Goal: Information Seeking & Learning: Compare options

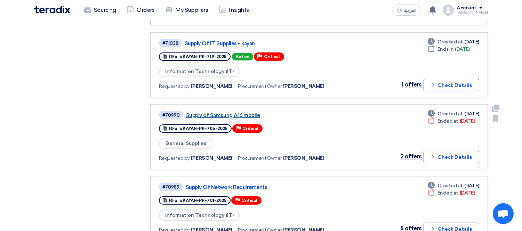
scroll to position [348, 0]
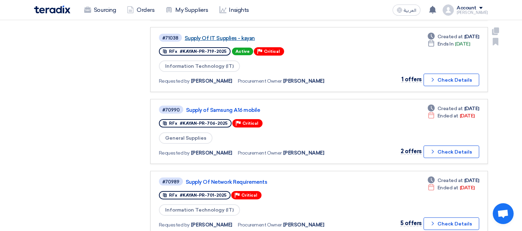
click at [234, 35] on link "Supply Of IT Supplies - kayan" at bounding box center [272, 38] width 174 height 6
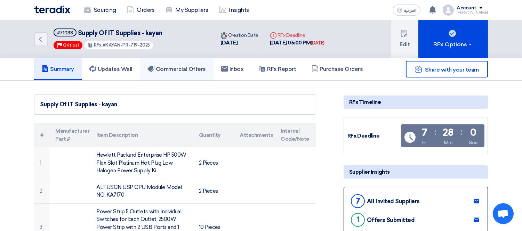
click at [185, 70] on h5 "Commercial Offers" at bounding box center [176, 69] width 58 height 7
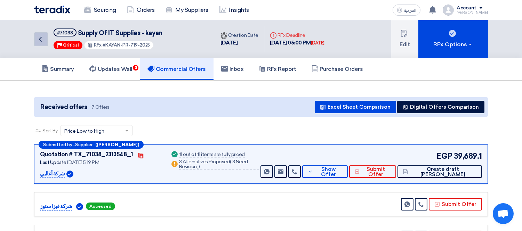
click at [35, 42] on link "Back" at bounding box center [41, 39] width 14 height 14
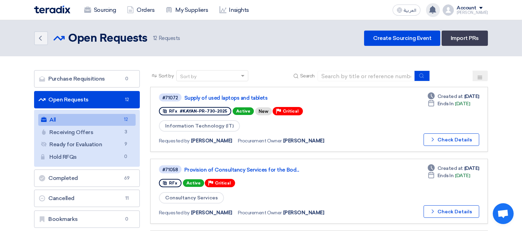
click at [436, 9] on use at bounding box center [432, 10] width 7 height 8
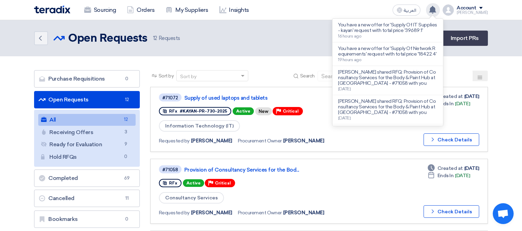
drag, startPoint x: 437, startPoint y: 9, endPoint x: 240, endPoint y: 1, distance: 197.6
click at [436, 9] on use at bounding box center [432, 10] width 7 height 8
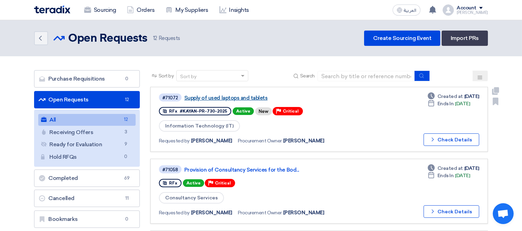
click at [220, 99] on link "Supply of used laptops and tablets" at bounding box center [271, 98] width 174 height 6
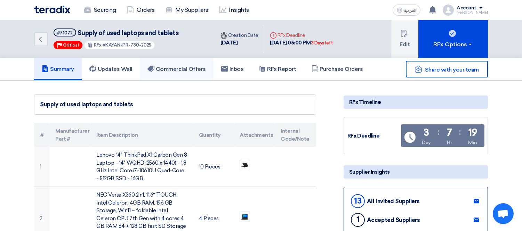
click at [171, 72] on link "Commercial Offers" at bounding box center [177, 69] width 74 height 22
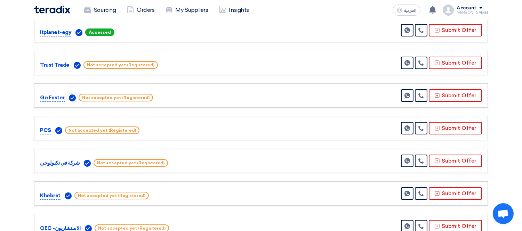
scroll to position [154, 0]
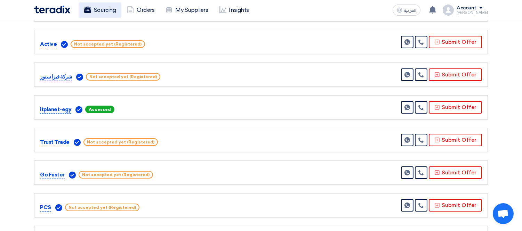
click at [103, 8] on link "Sourcing" at bounding box center [100, 9] width 43 height 15
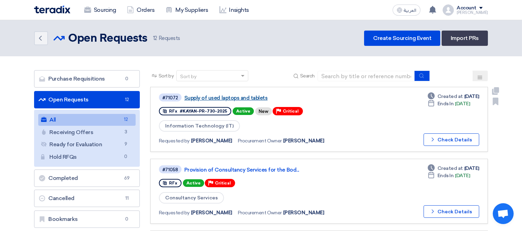
click at [243, 95] on link "Supply of used laptops and tablets" at bounding box center [271, 98] width 174 height 6
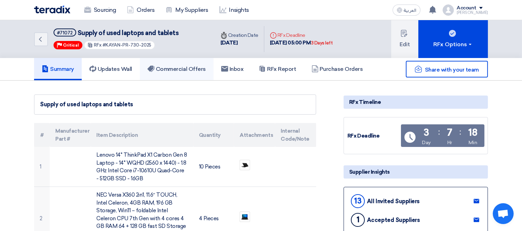
click at [203, 74] on link "Commercial Offers" at bounding box center [177, 69] width 74 height 22
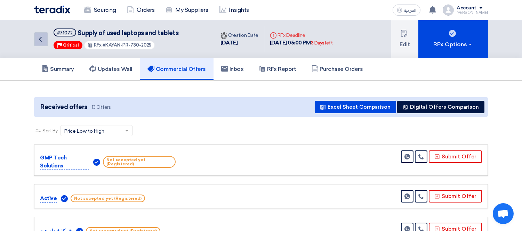
click at [40, 36] on icon "Back" at bounding box center [40, 39] width 8 height 8
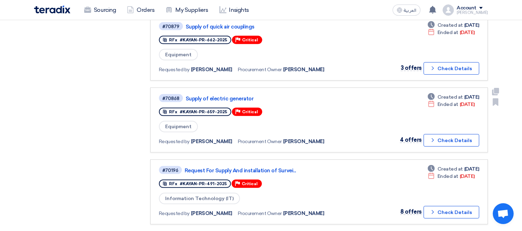
scroll to position [618, 0]
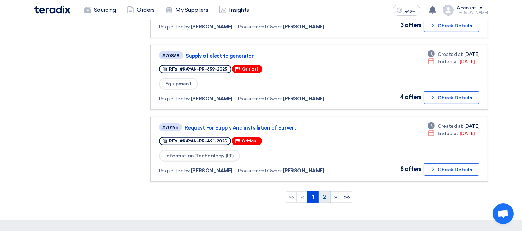
click at [323, 192] on link "2" at bounding box center [323, 197] width 11 height 11
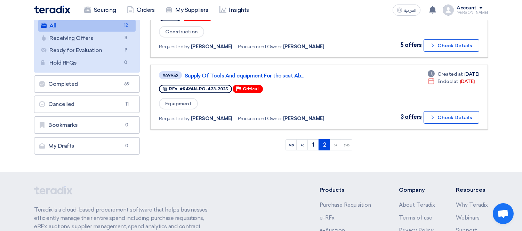
scroll to position [0, 0]
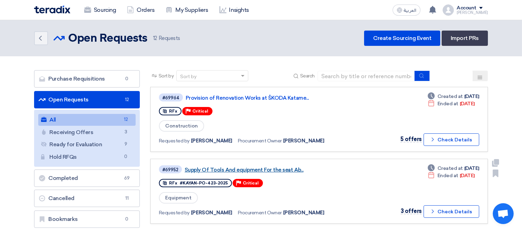
click at [249, 167] on link "Supply Of Tools And equipment For the seat Ab..." at bounding box center [272, 170] width 174 height 6
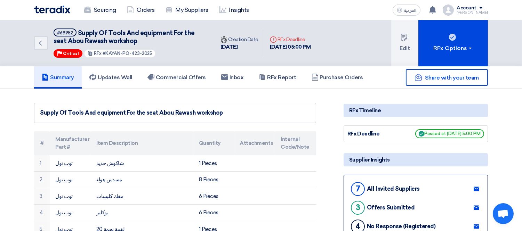
click at [33, 43] on div "Back #69952 Supply Of Tools And equipment For the seat Abou Rawash workshop Pri…" at bounding box center [261, 43] width 464 height 46
click at [39, 42] on icon "Back" at bounding box center [40, 43] width 8 height 8
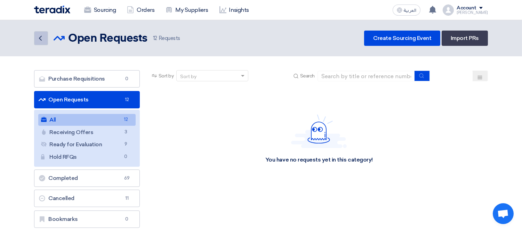
click at [39, 42] on link "Back" at bounding box center [41, 38] width 14 height 14
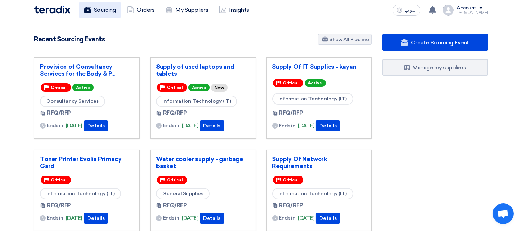
click at [109, 9] on link "Sourcing" at bounding box center [100, 9] width 43 height 15
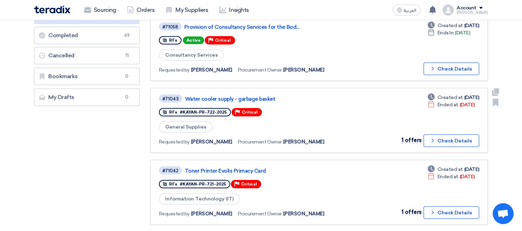
scroll to position [154, 0]
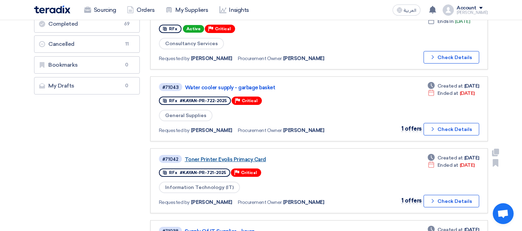
click at [216, 156] on link "Toner Printer Evolis Primacy Card" at bounding box center [272, 159] width 174 height 6
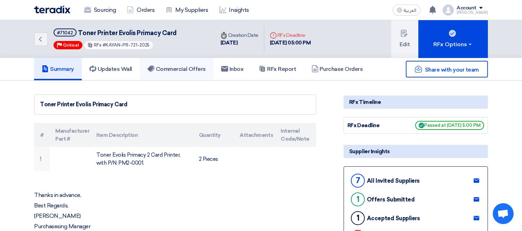
click at [186, 62] on link "Commercial Offers" at bounding box center [177, 69] width 74 height 22
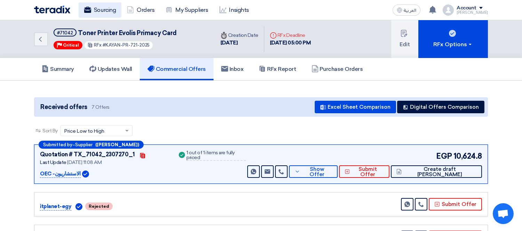
click at [111, 10] on link "Sourcing" at bounding box center [100, 9] width 43 height 15
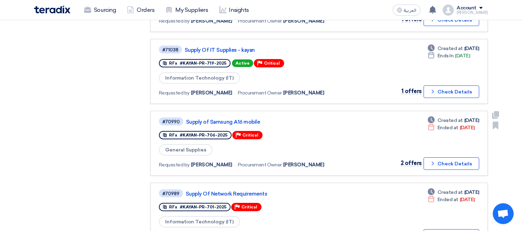
scroll to position [348, 0]
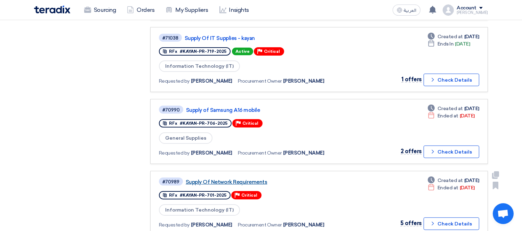
click at [238, 179] on link "Supply Of Network Requirements" at bounding box center [273, 182] width 174 height 6
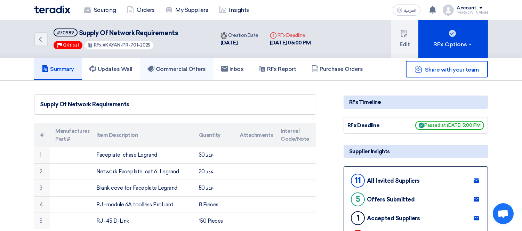
click at [194, 71] on link "Commercial Offers" at bounding box center [177, 69] width 74 height 22
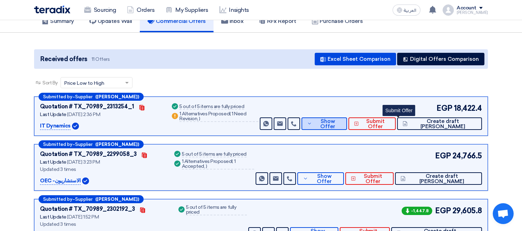
scroll to position [77, 0]
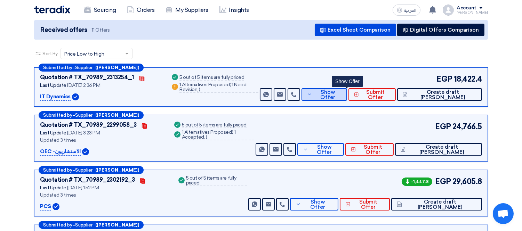
click at [341, 94] on span "Show Offer" at bounding box center [328, 95] width 28 height 10
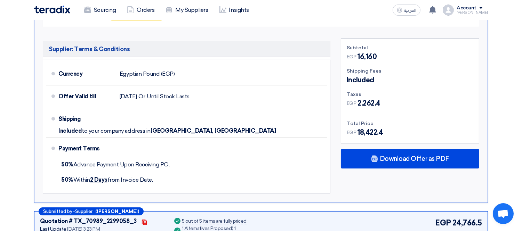
scroll to position [348, 0]
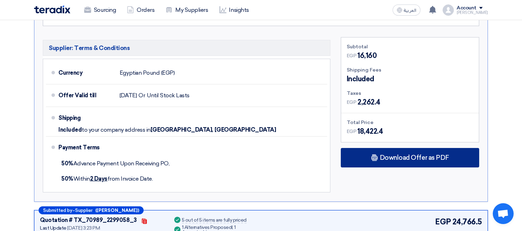
click at [421, 156] on span "Download Offer as PDF" at bounding box center [414, 158] width 69 height 6
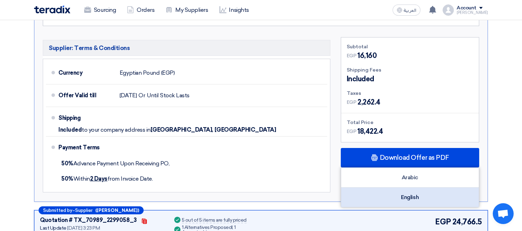
click at [411, 195] on div "English" at bounding box center [410, 197] width 138 height 19
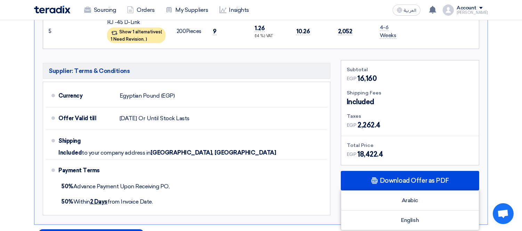
scroll to position [116, 0]
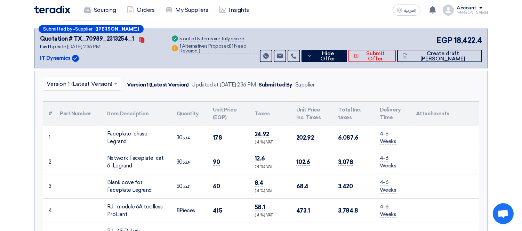
drag, startPoint x: 70, startPoint y: 57, endPoint x: 34, endPoint y: 56, distance: 35.8
click at [34, 56] on div "Submitted by – Supplier (Mohamed Alaa) Quotation # TX_70989_2313254_1 Contacts …" at bounding box center [261, 48] width 454 height 39
copy p "IT Dynamics"
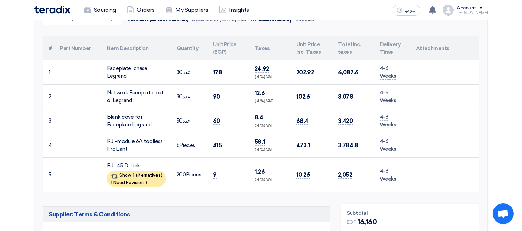
scroll to position [154, 0]
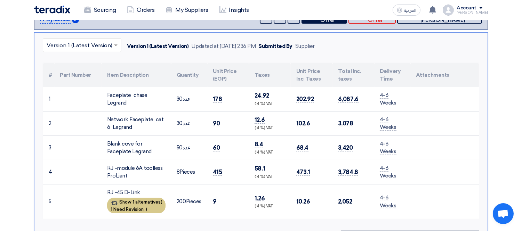
click at [123, 204] on div "Show 1 alternatives ( 1 Need Revision, )" at bounding box center [136, 206] width 58 height 16
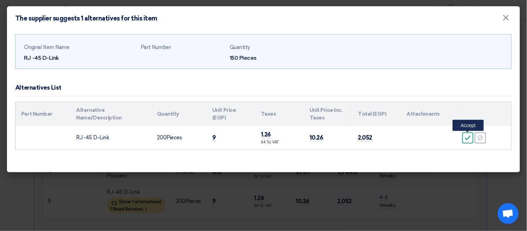
click at [471, 142] on div "Accept" at bounding box center [468, 137] width 11 height 11
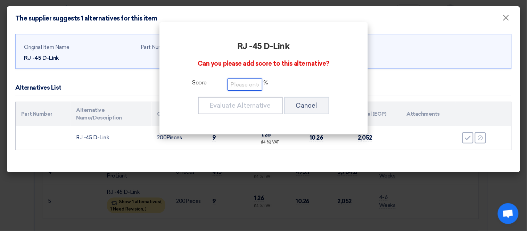
drag, startPoint x: 254, startPoint y: 88, endPoint x: 256, endPoint y: 84, distance: 4.4
click at [254, 87] on input "number" at bounding box center [245, 85] width 35 height 12
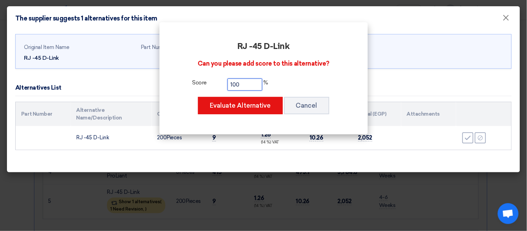
type input "100"
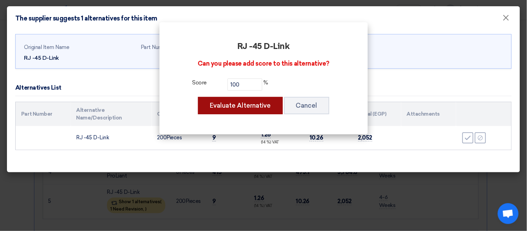
click at [245, 104] on button "Evaluate Alternative" at bounding box center [240, 105] width 85 height 17
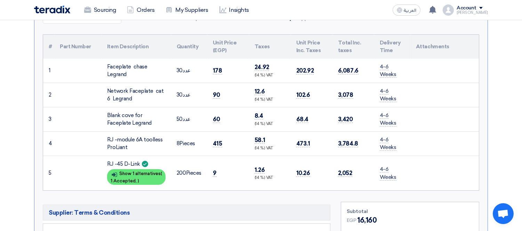
scroll to position [193, 0]
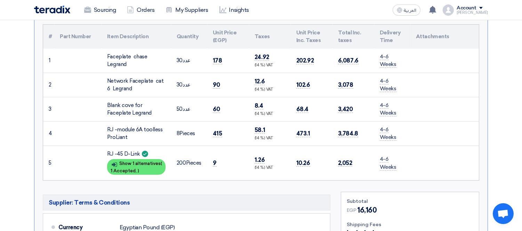
drag, startPoint x: 357, startPoint y: 60, endPoint x: 206, endPoint y: 58, distance: 150.9
click at [206, 58] on tr "1 Faceplate chase Legrand 30" at bounding box center [260, 61] width 435 height 24
click at [434, 89] on td at bounding box center [444, 85] width 68 height 24
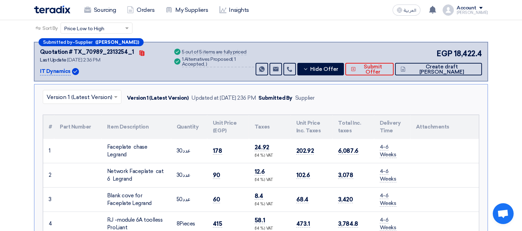
scroll to position [77, 0]
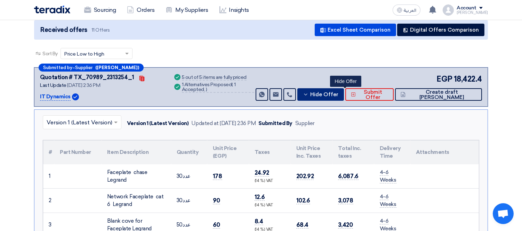
click at [338, 93] on span "Hide Offer" at bounding box center [324, 94] width 28 height 5
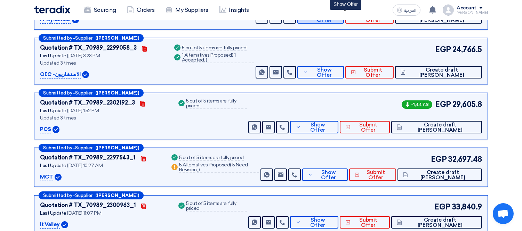
scroll to position [0, 0]
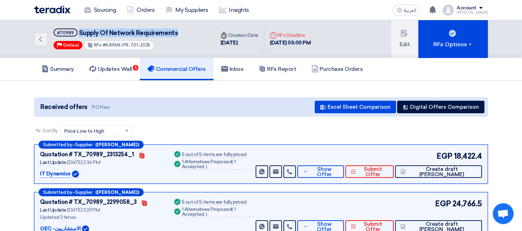
drag, startPoint x: 83, startPoint y: 33, endPoint x: 179, endPoint y: 33, distance: 95.6
click at [179, 33] on div "Back #70989 Supply Of Network Requirements Priority Critical RFx #KAYAN-PR-701-…" at bounding box center [124, 39] width 181 height 38
copy span "Supply Of Network Requirements"
drag, startPoint x: 68, startPoint y: 171, endPoint x: 38, endPoint y: 171, distance: 30.9
click at [38, 171] on div "Submitted by – Supplier (Mohamed Alaa) Quotation # TX_70989_2313254_1 Contacts …" at bounding box center [261, 164] width 454 height 39
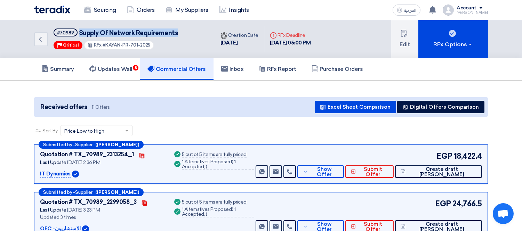
copy p "IT Dynamics"
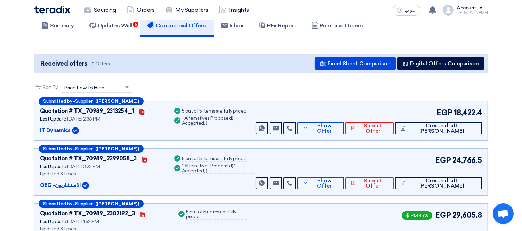
scroll to position [77, 0]
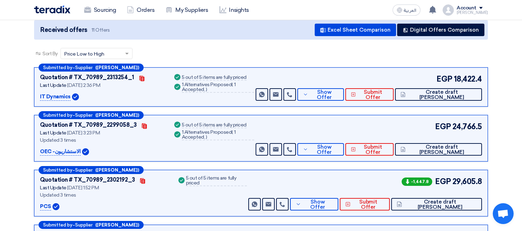
drag, startPoint x: 76, startPoint y: 149, endPoint x: 39, endPoint y: 148, distance: 37.6
click at [39, 148] on div "Submitted by – Supplier (Menna Khaled) Quotation # TX_70989_2299058_3 Contacts …" at bounding box center [261, 138] width 454 height 47
copy p "OEC -الاستشاريون"
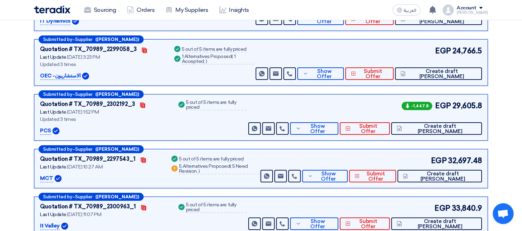
scroll to position [154, 0]
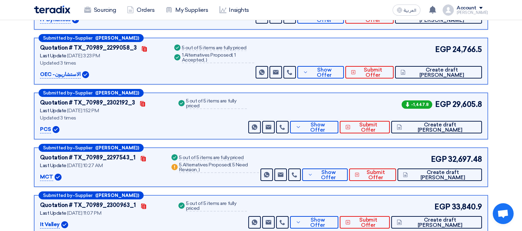
drag, startPoint x: 50, startPoint y: 128, endPoint x: 40, endPoint y: 128, distance: 10.8
click at [40, 128] on p "PCS" at bounding box center [45, 129] width 11 height 8
copy p "PCS"
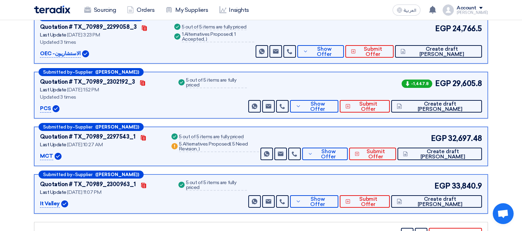
scroll to position [193, 0]
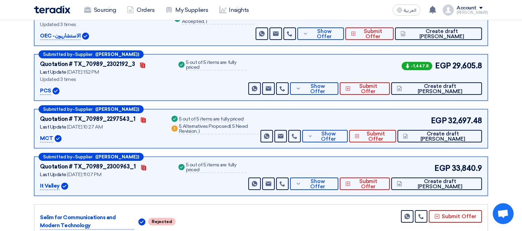
drag, startPoint x: 51, startPoint y: 137, endPoint x: 39, endPoint y: 137, distance: 12.2
click at [39, 137] on div "Submitted by – Supplier (Shima Mohamed) Quotation # TX_70989_2297543_1 Contacts…" at bounding box center [261, 128] width 454 height 39
copy p "MCT"
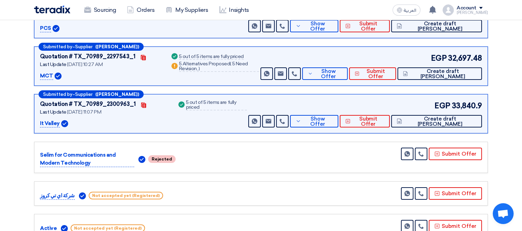
scroll to position [270, 0]
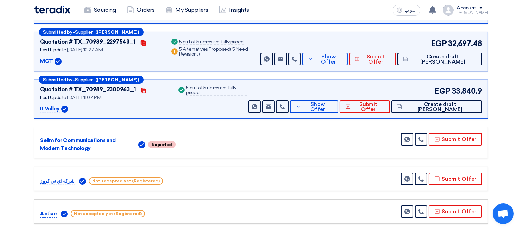
drag, startPoint x: 59, startPoint y: 109, endPoint x: 36, endPoint y: 110, distance: 22.6
click at [36, 110] on div "Submitted by – Supplier (Ali Ewida) Quotation # TX_70989_2300963_1 Contacts Las…" at bounding box center [261, 99] width 454 height 39
copy p "It Valley"
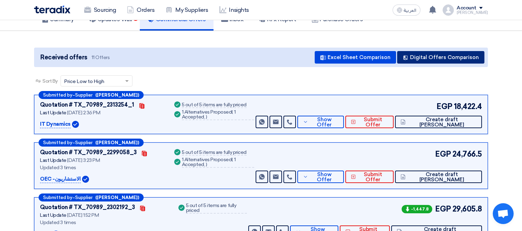
scroll to position [39, 0]
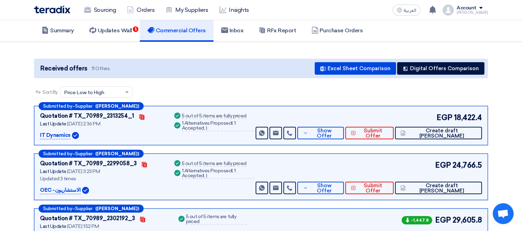
drag, startPoint x: 456, startPoint y: 115, endPoint x: 480, endPoint y: 115, distance: 23.6
click at [483, 115] on div "Submitted by – Supplier (Mohamed Alaa) Quotation # TX_70989_2313254_1 Contacts …" at bounding box center [261, 125] width 454 height 39
drag, startPoint x: 432, startPoint y: 114, endPoint x: 485, endPoint y: 114, distance: 52.5
click at [485, 114] on div "Submitted by – Supplier (Mohamed Alaa) Quotation # TX_70989_2313254_1 Contacts …" at bounding box center [261, 125] width 454 height 39
copy div "EGP 18,422.4"
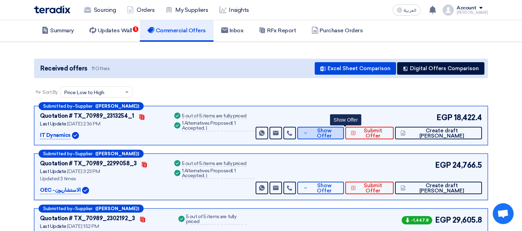
click at [338, 131] on span "Show Offer" at bounding box center [324, 133] width 29 height 10
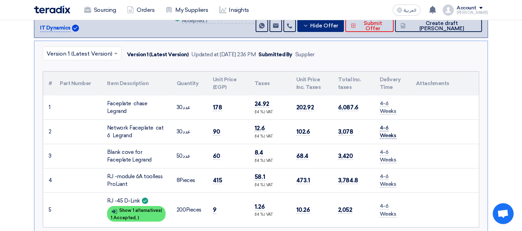
scroll to position [154, 0]
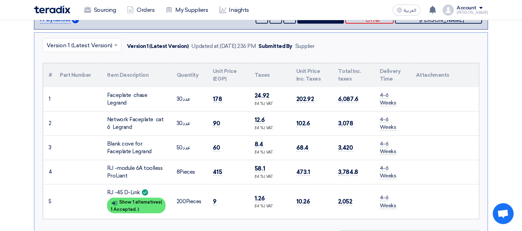
drag, startPoint x: 400, startPoint y: 101, endPoint x: 376, endPoint y: 93, distance: 25.7
click at [376, 93] on td "4-6 Weeks" at bounding box center [392, 99] width 36 height 24
copy span "4-6 Weeks"
